Goal: Task Accomplishment & Management: Use online tool/utility

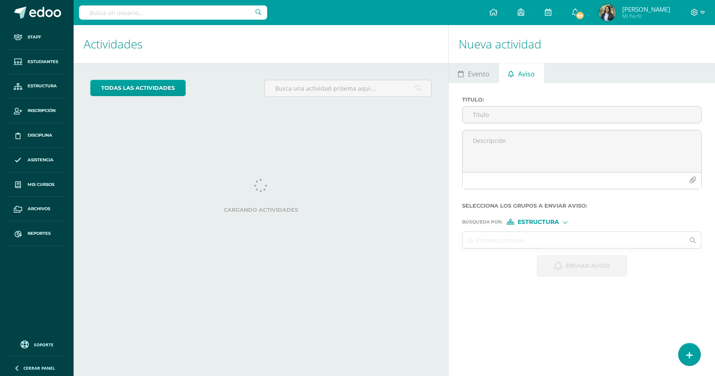
select select "English"
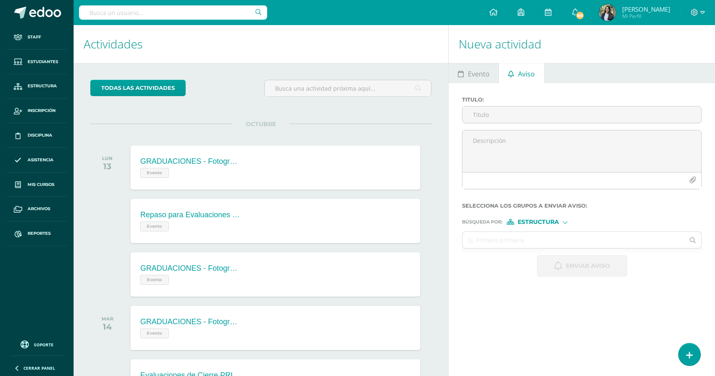
scroll to position [83, 0]
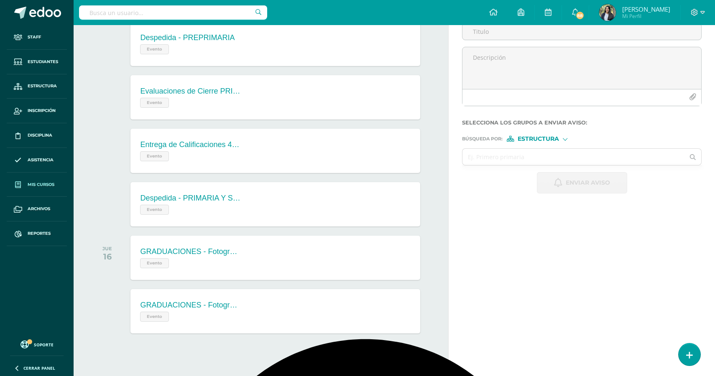
click at [35, 190] on link "Mis cursos" at bounding box center [37, 185] width 60 height 25
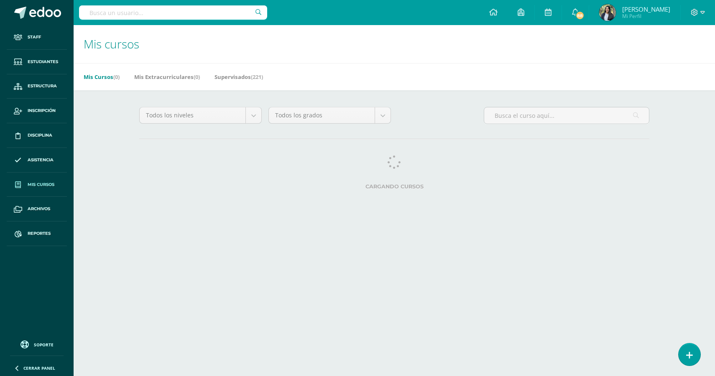
select select "English"
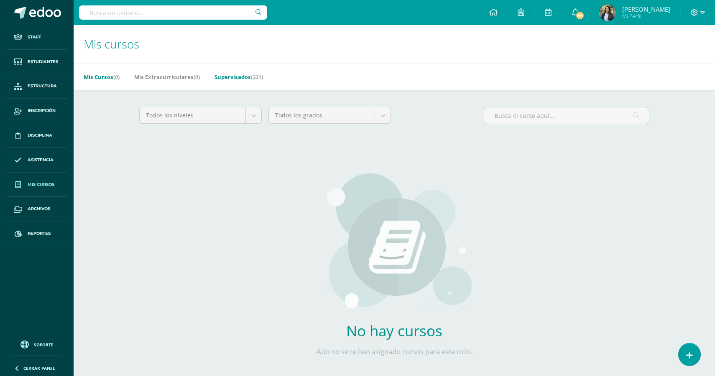
click at [243, 75] on link "Supervisados (221)" at bounding box center [238, 76] width 48 height 13
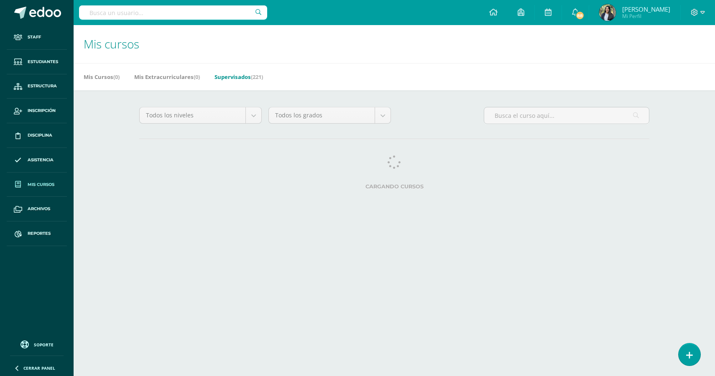
select select "English"
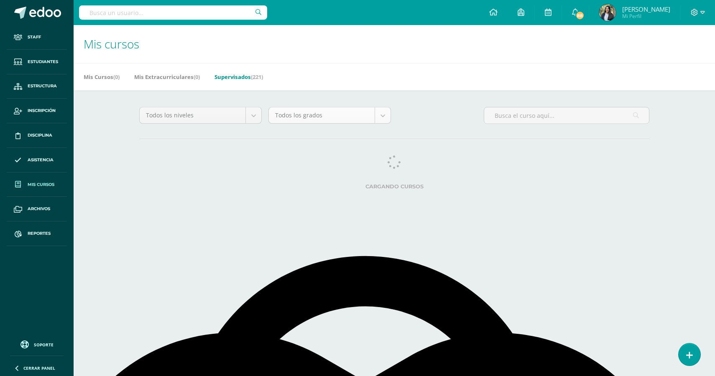
click at [385, 120] on body "Staff Estudiantes Estructura Inscripción Disciplina Asistencia Mis cursos Archi…" at bounding box center [357, 105] width 715 height 210
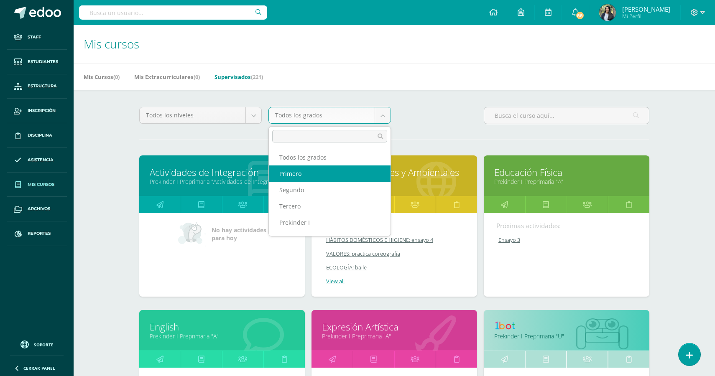
click at [227, 112] on body "Staff Estudiantes Estructura Inscripción Disciplina Asistencia Mis cursos Archi…" at bounding box center [357, 336] width 715 height 672
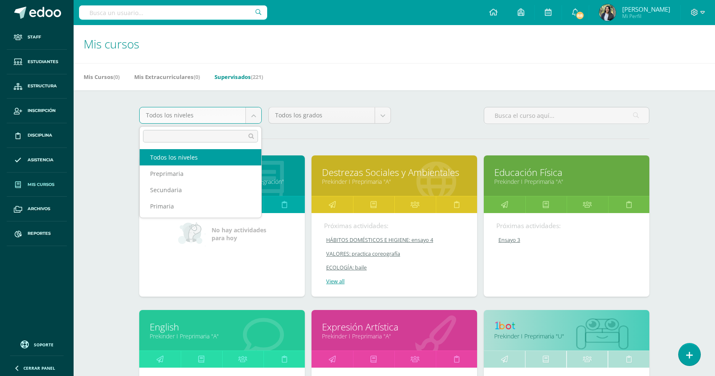
click at [227, 112] on body "Staff Estudiantes Estructura Inscripción Disciplina Asistencia Mis cursos Archi…" at bounding box center [357, 336] width 715 height 672
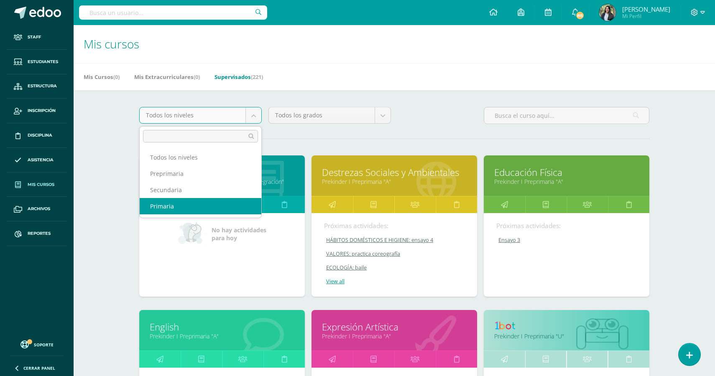
select select "4"
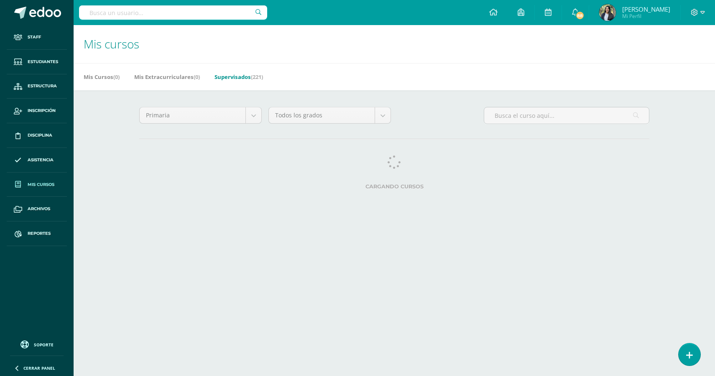
select select "English"
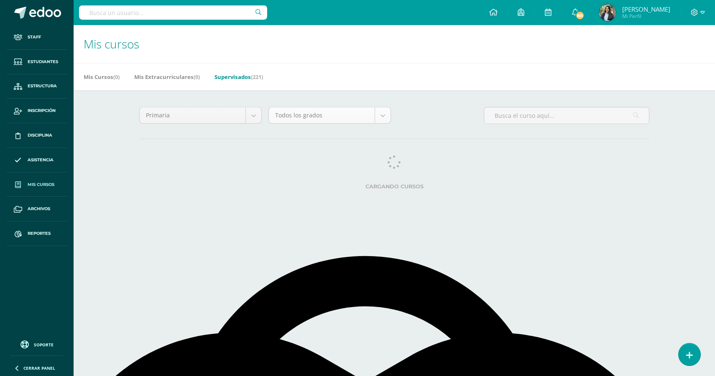
click at [381, 115] on body "Staff Estudiantes Estructura Inscripción Disciplina Asistencia Mis cursos Archi…" at bounding box center [357, 105] width 715 height 210
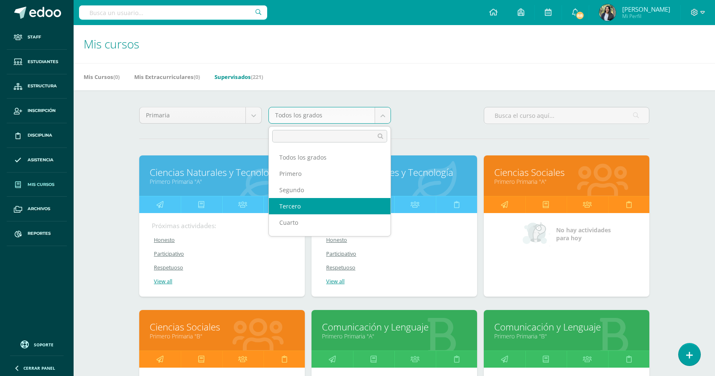
select select "9"
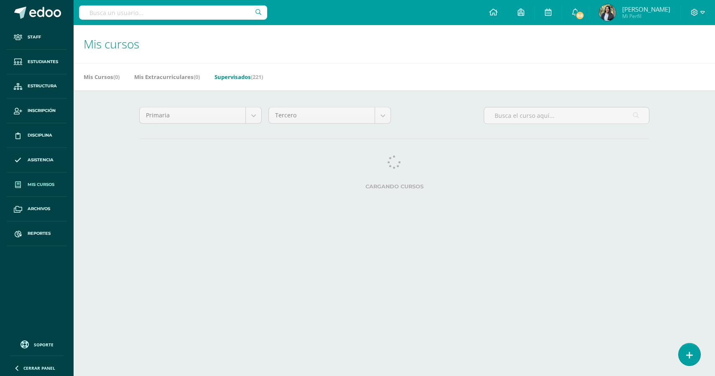
select select "English"
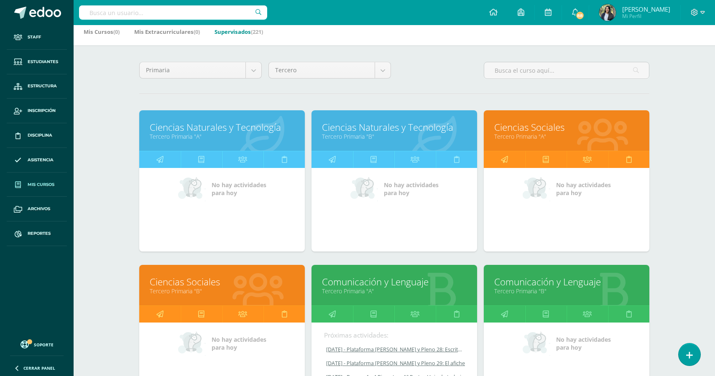
scroll to position [51, 0]
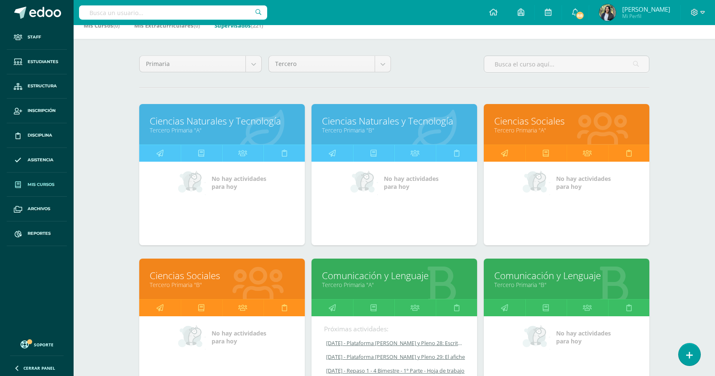
click at [215, 125] on link "Ciencias Naturales y Tecnología" at bounding box center [222, 121] width 145 height 13
click at [373, 126] on link "Ciencias Naturales y Tecnología" at bounding box center [394, 121] width 145 height 13
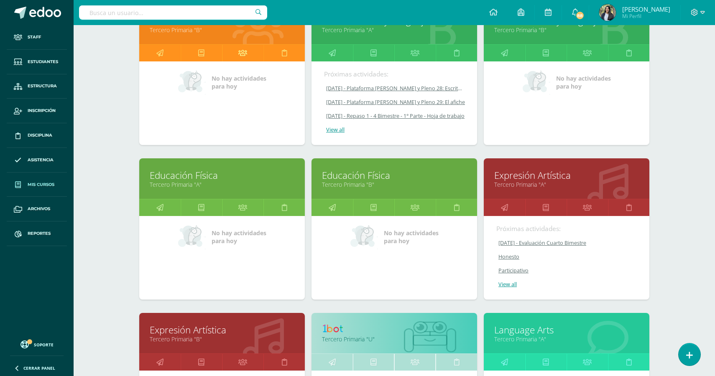
scroll to position [0, 0]
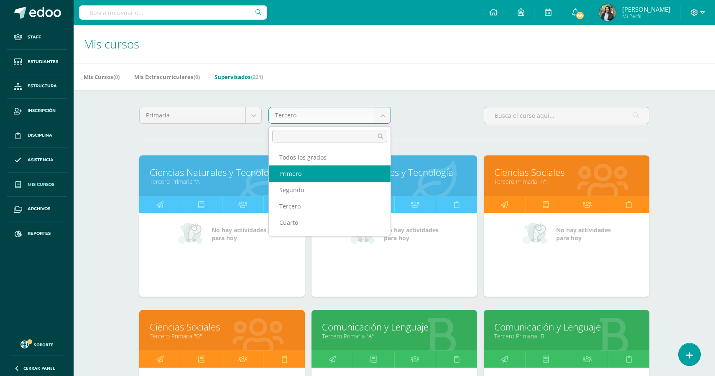
select select "7"
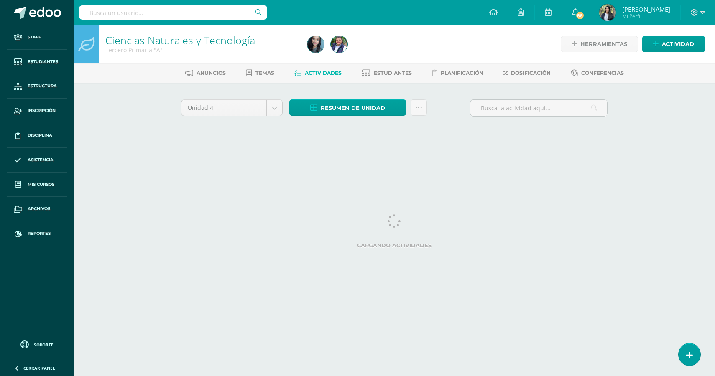
select select "English"
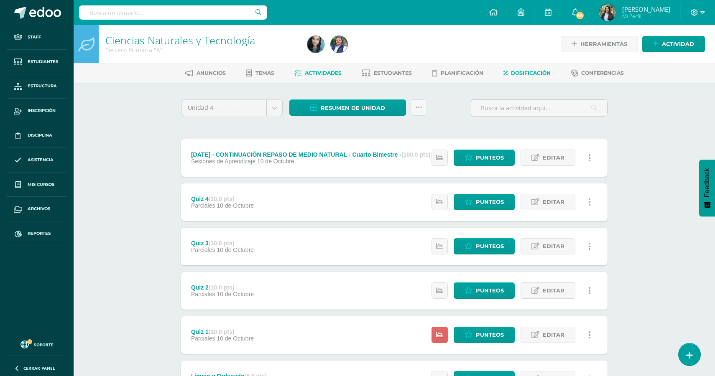
click at [541, 72] on span "Dosificación" at bounding box center [531, 73] width 40 height 6
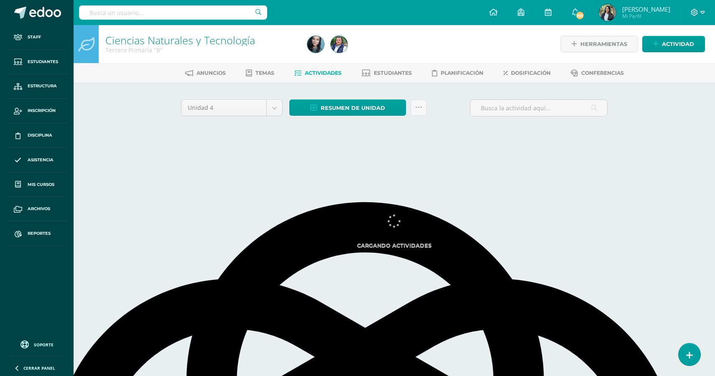
select select "English"
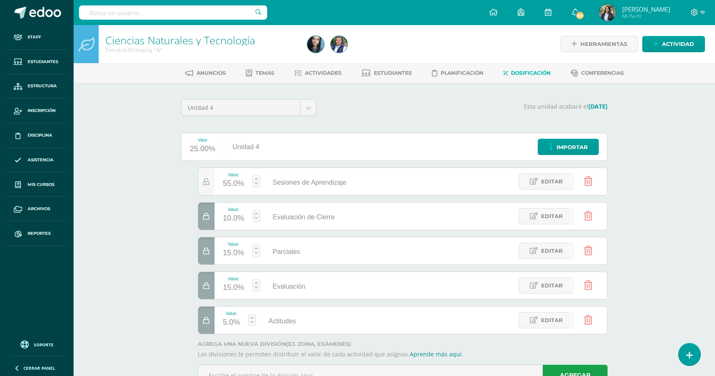
select select "English"
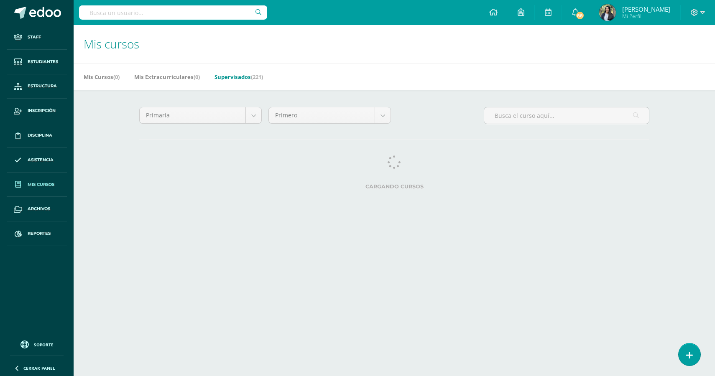
select select "English"
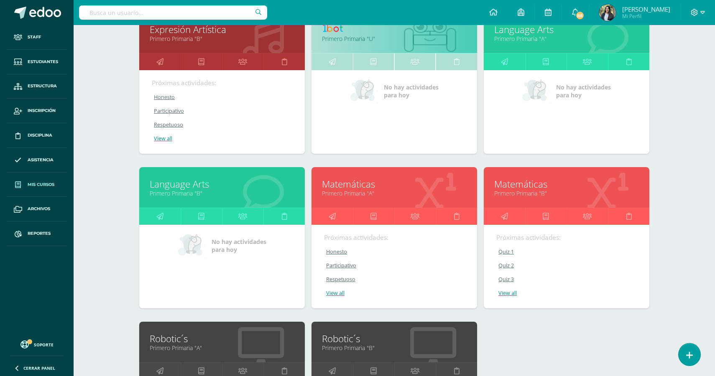
scroll to position [635, 0]
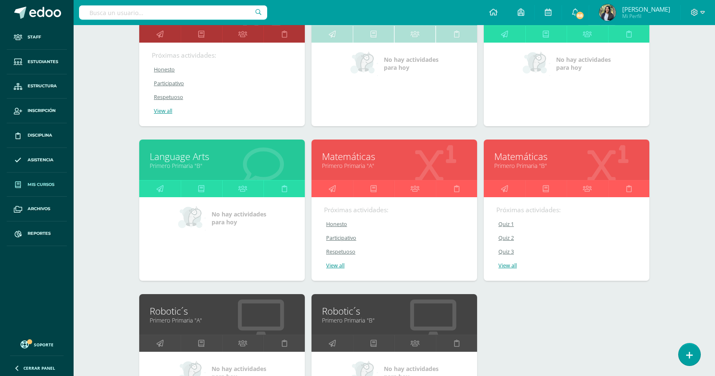
click at [355, 163] on link "Matemáticas" at bounding box center [394, 156] width 145 height 13
click at [530, 163] on link "Matemáticas" at bounding box center [566, 156] width 145 height 13
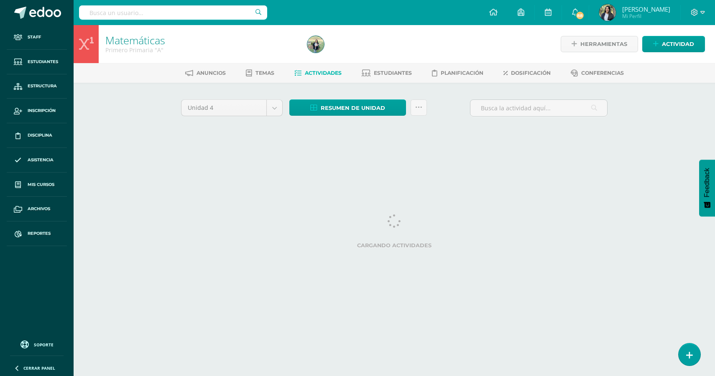
select select "English"
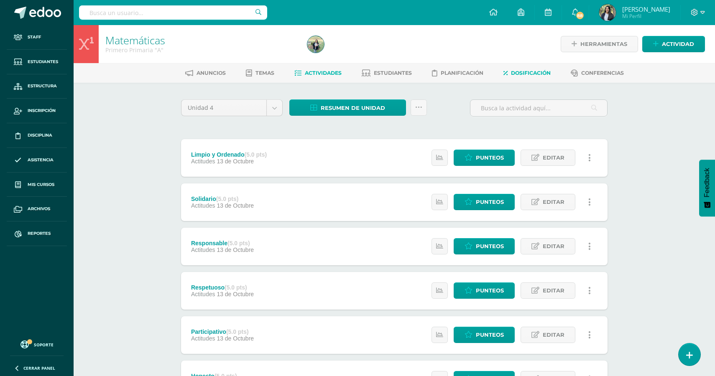
click at [530, 78] on link "Dosificación" at bounding box center [526, 72] width 47 height 13
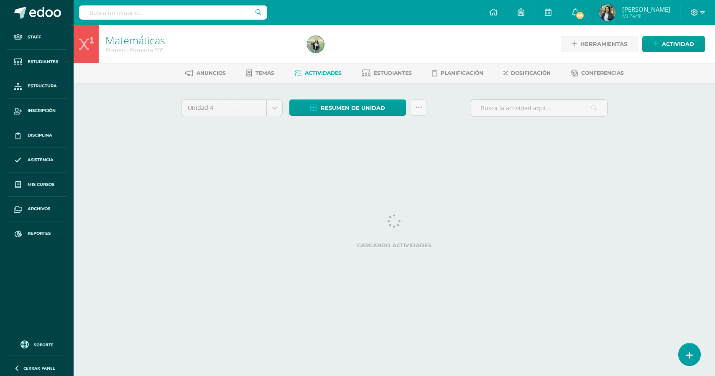
select select "English"
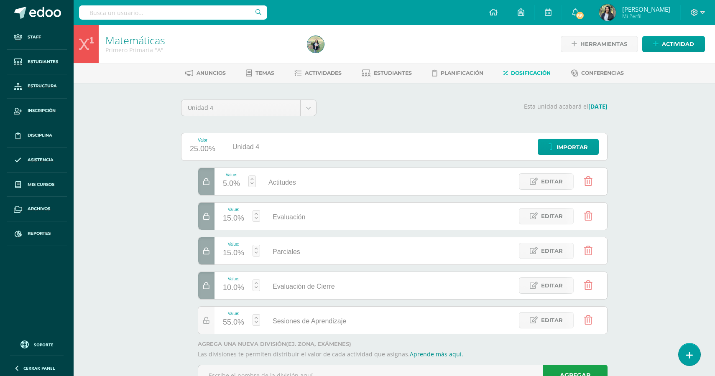
select select "English"
click at [262, 74] on span "Temas" at bounding box center [264, 73] width 19 height 6
click at [310, 74] on span "Actividades" at bounding box center [323, 73] width 37 height 6
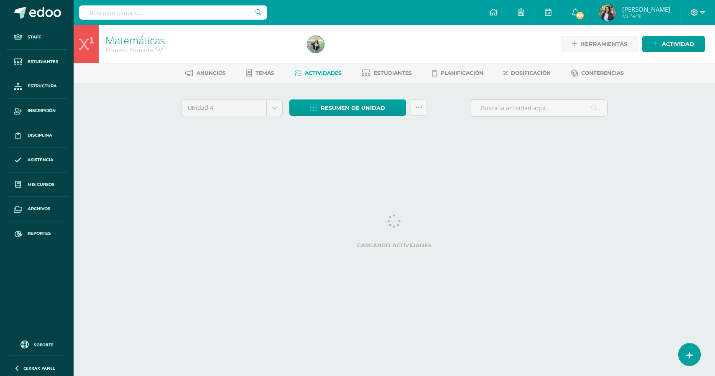
select select "English"
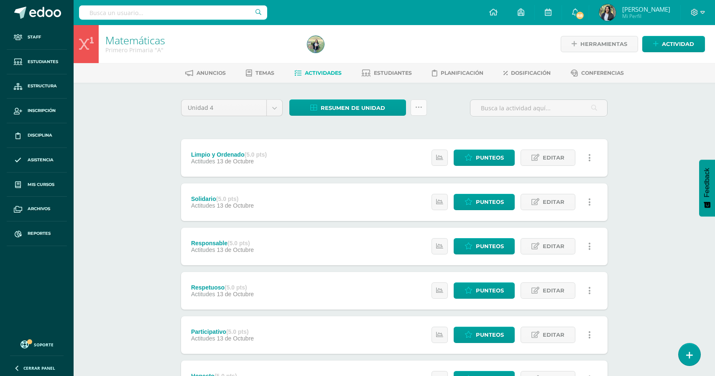
click at [418, 113] on link at bounding box center [419, 108] width 16 height 16
click at [401, 131] on link "Subir actividades en masa" at bounding box center [398, 134] width 92 height 20
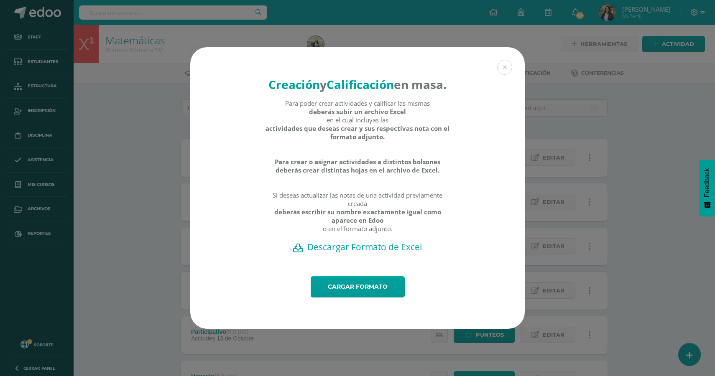
click at [355, 253] on h2 "Descargar Formato de Excel" at bounding box center [357, 247] width 305 height 12
click at [499, 60] on button at bounding box center [504, 67] width 15 height 15
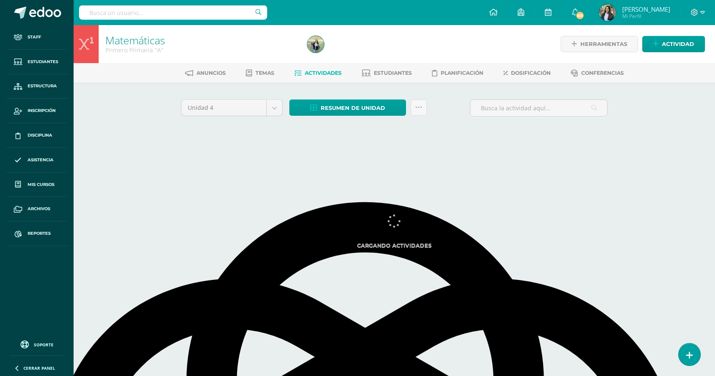
select select "English"
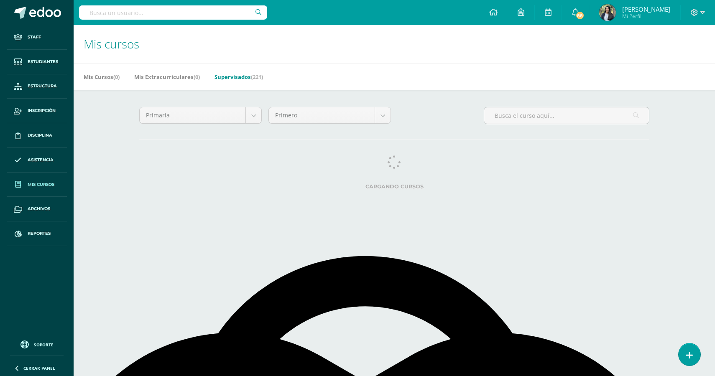
select select "English"
